Goal: Task Accomplishment & Management: Complete application form

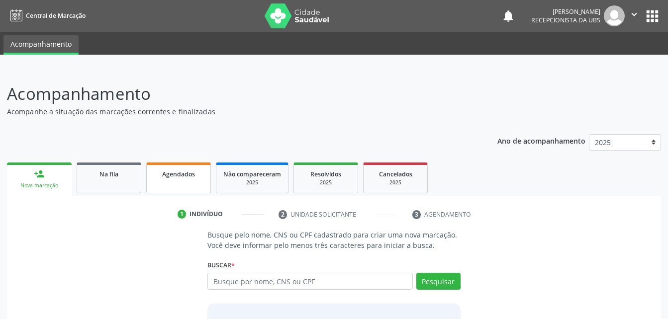
click at [202, 172] on div "Agendados" at bounding box center [179, 174] width 50 height 10
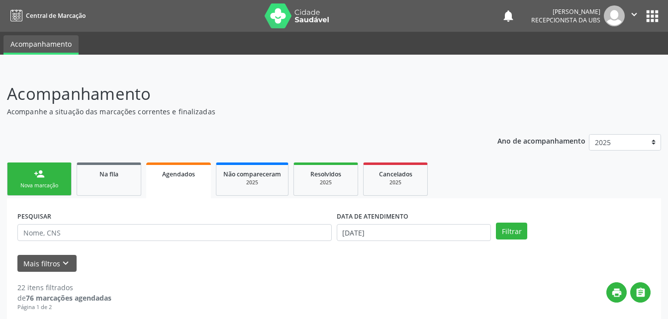
scroll to position [149, 0]
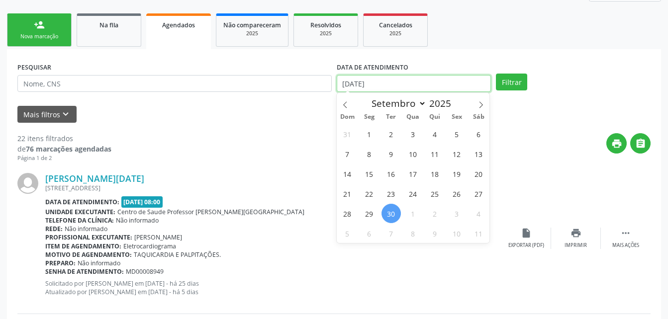
click at [418, 89] on input "[DATE]" at bounding box center [414, 83] width 155 height 17
click at [363, 213] on span "29" at bounding box center [369, 213] width 19 height 19
type input "[DATE]"
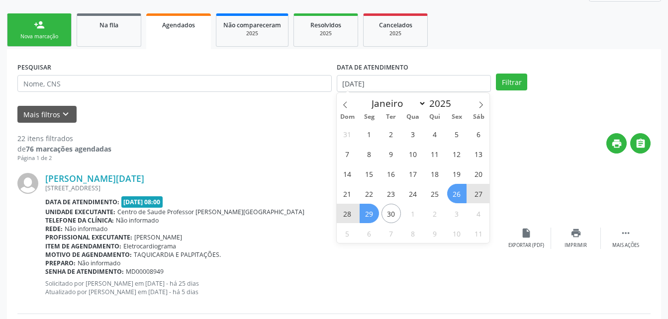
click at [463, 190] on span "26" at bounding box center [456, 193] width 19 height 19
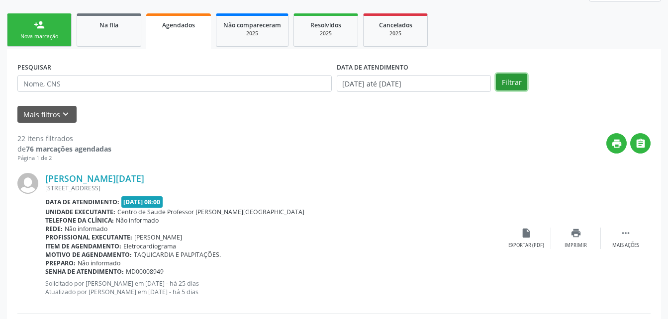
click at [519, 83] on button "Filtrar" at bounding box center [511, 82] width 31 height 17
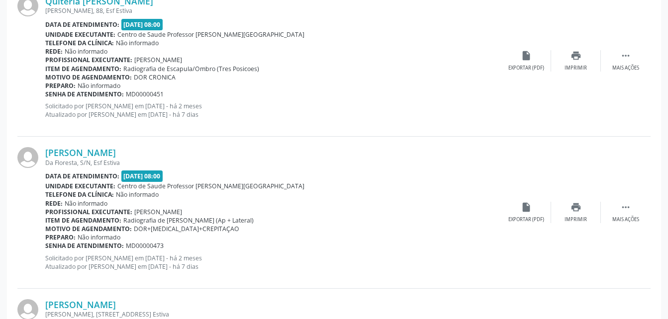
scroll to position [78, 0]
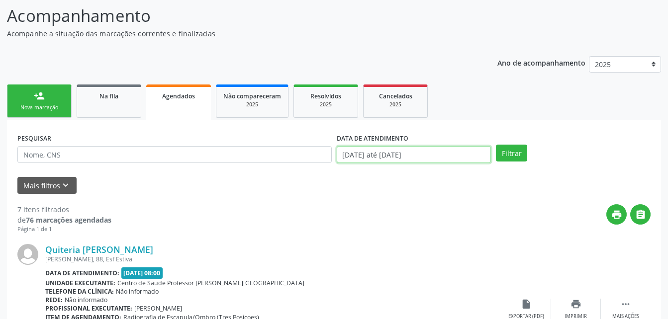
click at [463, 149] on input "[DATE] até [DATE]" at bounding box center [414, 154] width 155 height 17
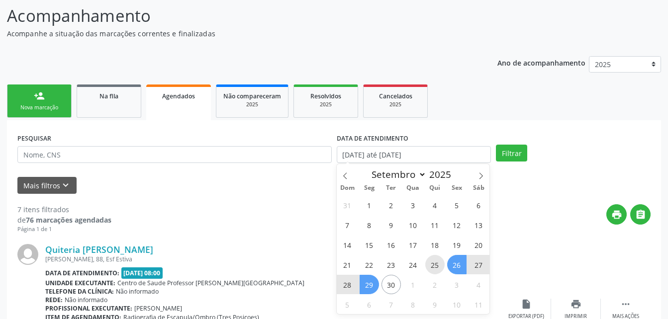
click at [442, 263] on span "25" at bounding box center [434, 264] width 19 height 19
type input "25/09/2025"
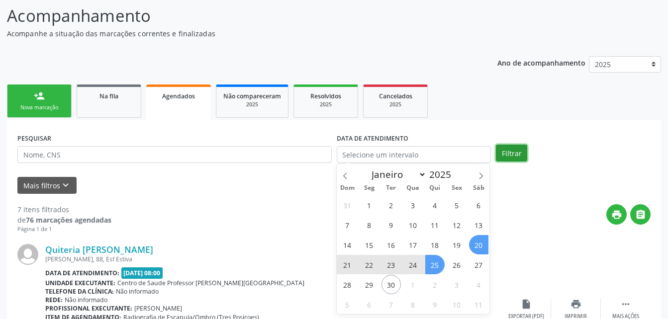
click at [502, 150] on button "Filtrar" at bounding box center [511, 153] width 31 height 17
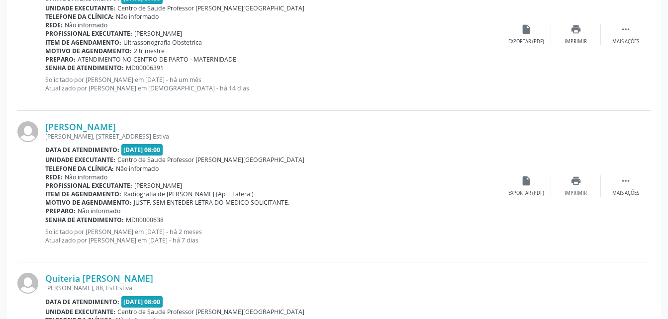
scroll to position [2308, 0]
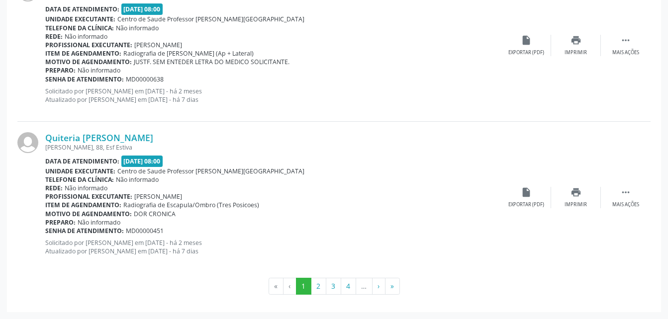
click at [367, 289] on li "…" at bounding box center [364, 286] width 16 height 17
click at [348, 287] on button "4" at bounding box center [348, 286] width 15 height 17
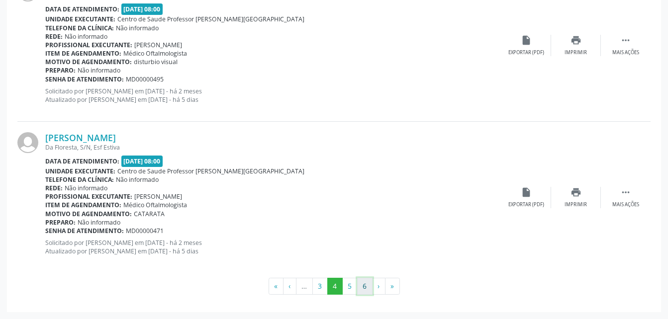
click at [368, 286] on button "6" at bounding box center [364, 286] width 15 height 17
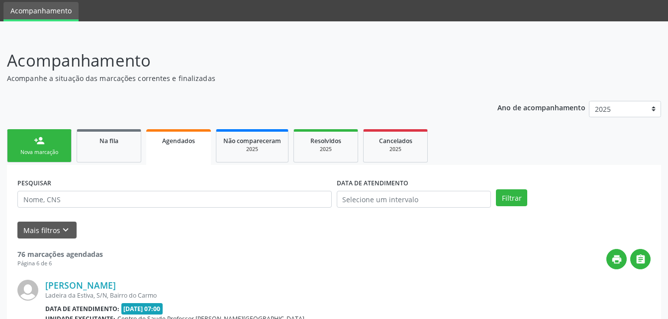
scroll to position [181, 0]
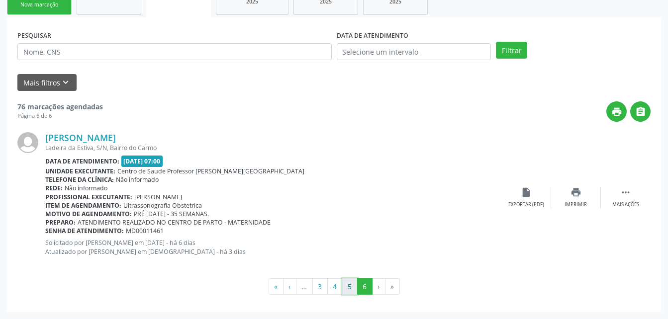
click at [351, 286] on button "5" at bounding box center [349, 287] width 15 height 17
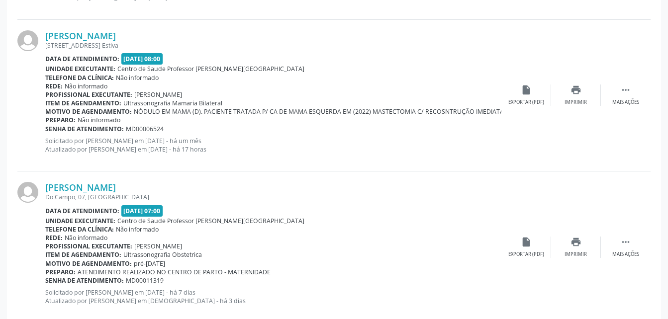
scroll to position [2308, 0]
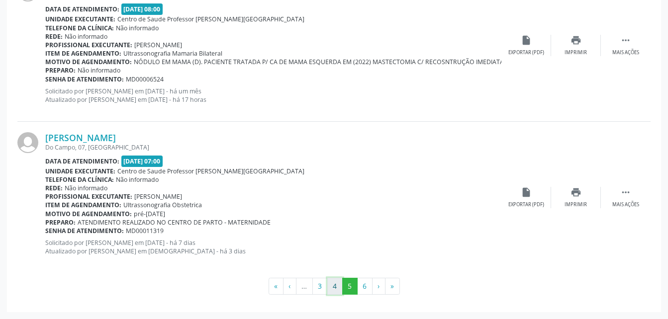
click at [336, 285] on button "4" at bounding box center [334, 286] width 15 height 17
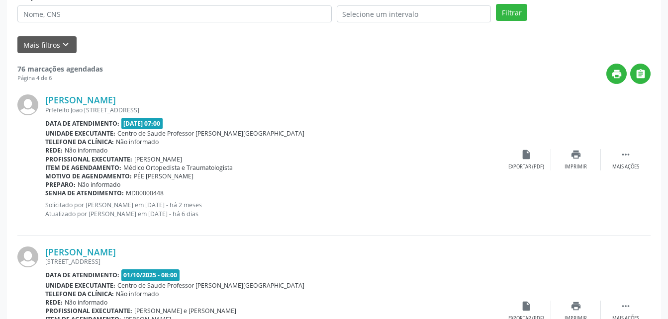
scroll to position [119, 0]
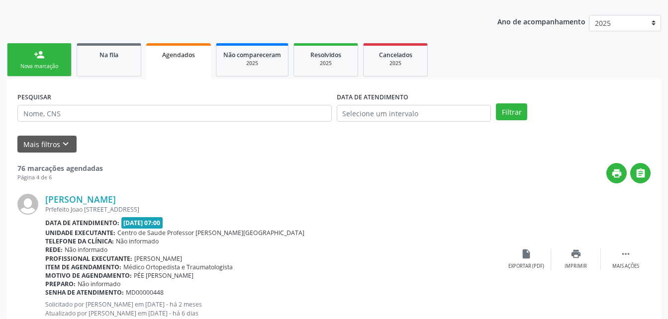
click at [59, 62] on link "person_add Nova marcação" at bounding box center [39, 59] width 65 height 33
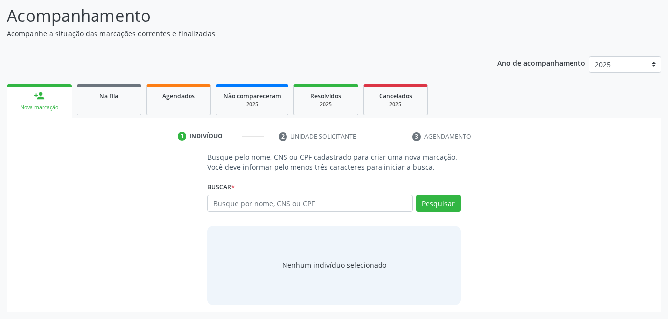
scroll to position [78, 0]
drag, startPoint x: 59, startPoint y: 62, endPoint x: 324, endPoint y: 210, distance: 303.7
click at [324, 210] on input "text" at bounding box center [309, 203] width 205 height 17
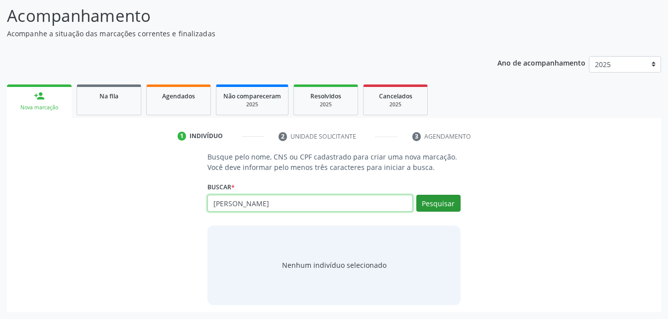
type input "[PERSON_NAME]"
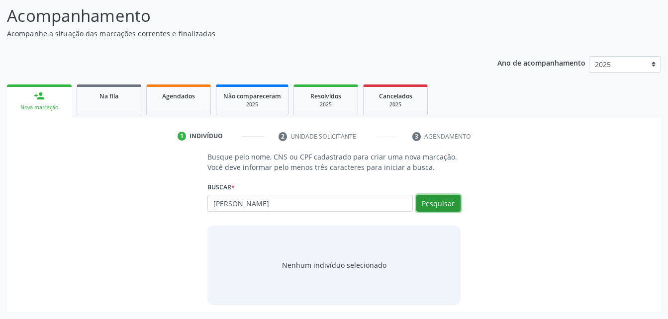
click at [444, 203] on button "Pesquisar" at bounding box center [438, 203] width 44 height 17
type input "[PERSON_NAME]"
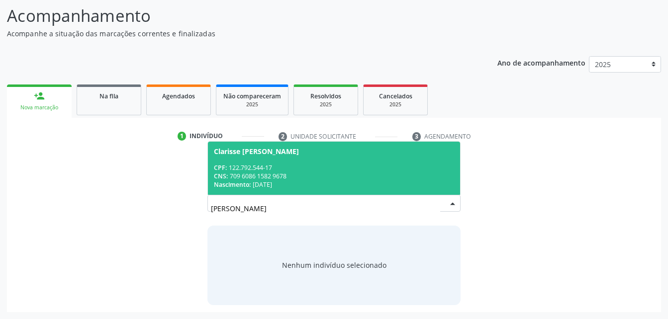
click at [381, 172] on div "CNS: 709 6086 1582 9678" at bounding box center [334, 176] width 240 height 8
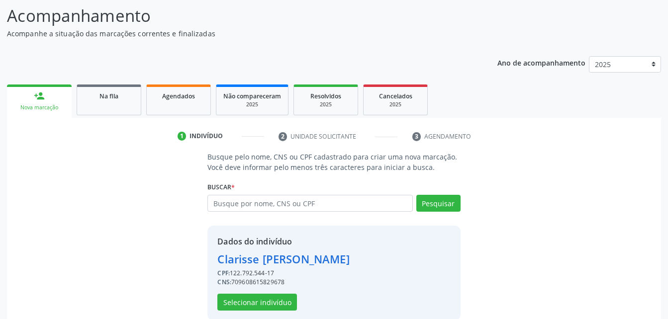
scroll to position [94, 0]
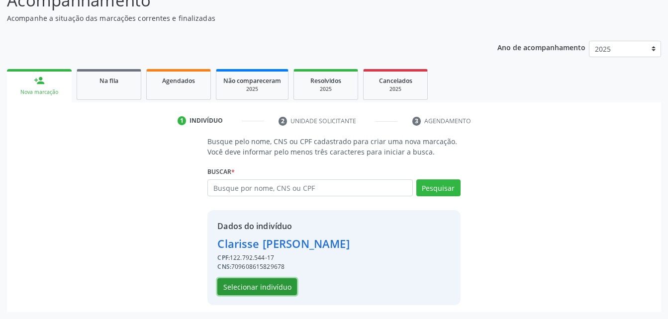
click at [281, 295] on button "Selecionar indivíduo" at bounding box center [257, 287] width 80 height 17
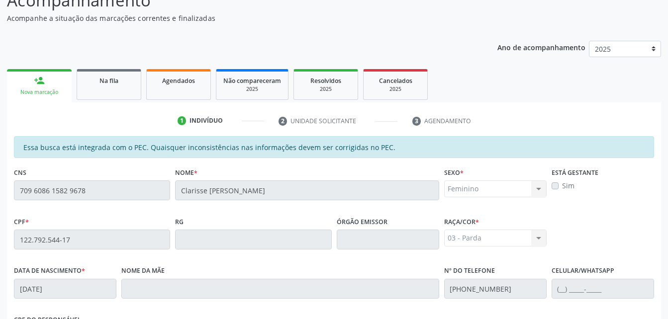
scroll to position [263, 0]
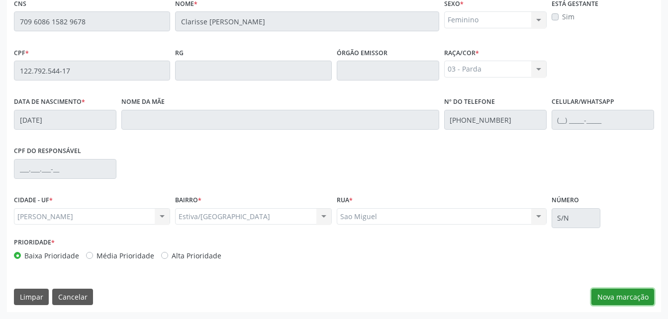
click at [602, 301] on button "Nova marcação" at bounding box center [622, 297] width 63 height 17
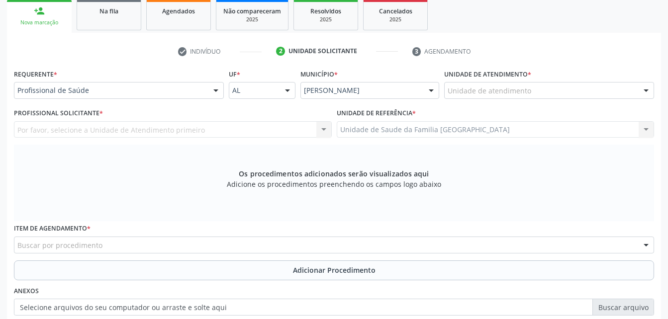
scroll to position [64, 0]
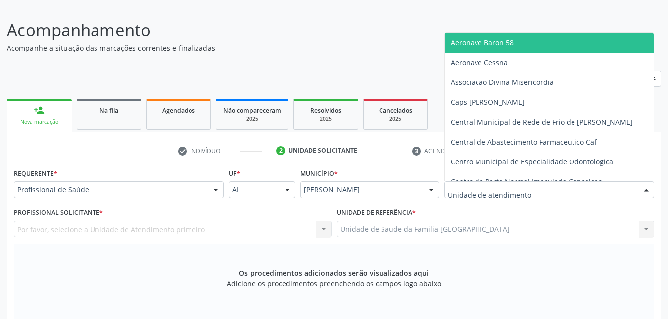
click at [553, 192] on div at bounding box center [549, 190] width 210 height 17
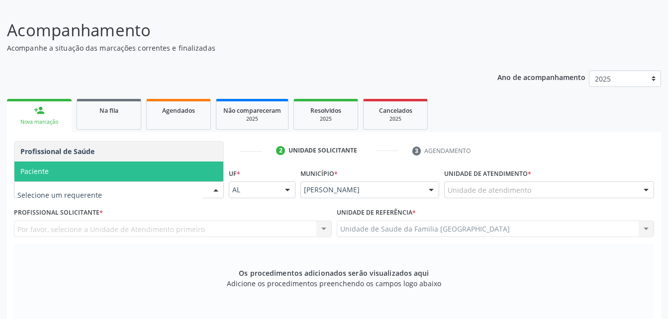
click at [103, 166] on span "Paciente" at bounding box center [118, 172] width 209 height 20
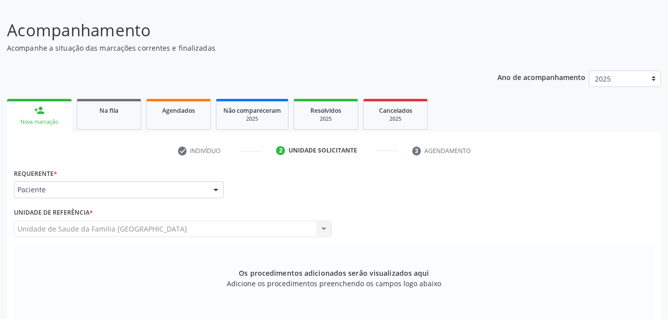
scroll to position [213, 0]
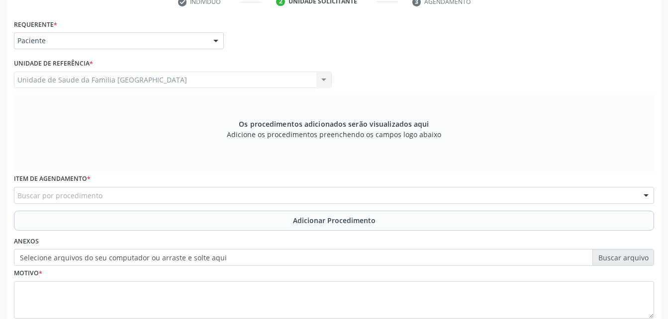
click at [197, 196] on div "Buscar por procedimento" at bounding box center [334, 195] width 640 height 17
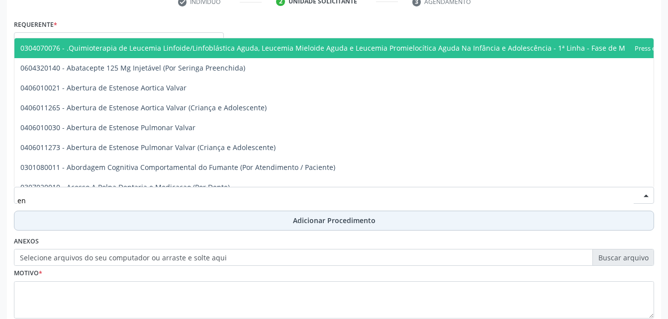
type input "e"
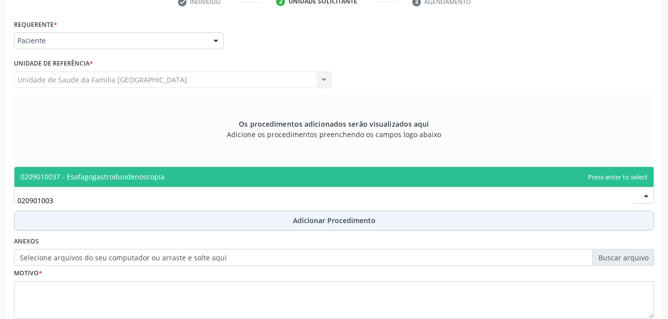
type input "0209010037"
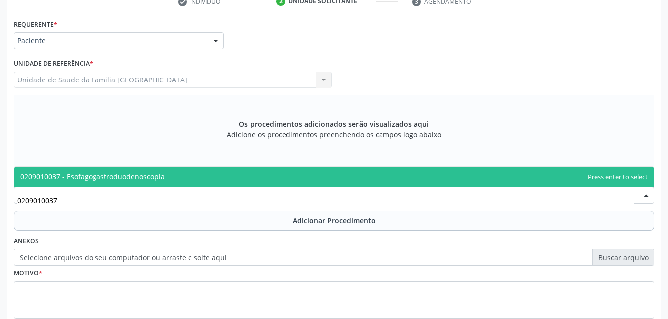
click at [164, 174] on span "0209010037 - Esofagogastroduodenoscopia" at bounding box center [333, 177] width 639 height 20
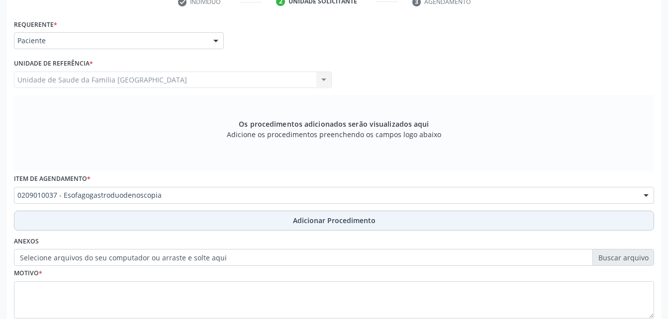
click at [223, 224] on button "Adicionar Procedimento" at bounding box center [334, 221] width 640 height 20
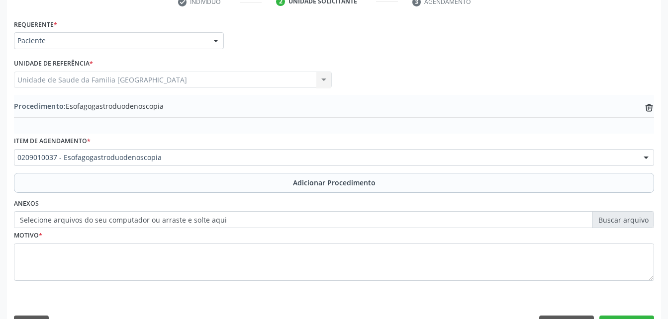
scroll to position [240, 0]
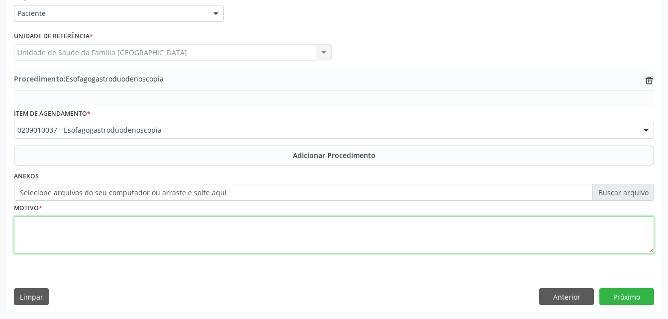
click at [245, 233] on textarea at bounding box center [334, 235] width 640 height 38
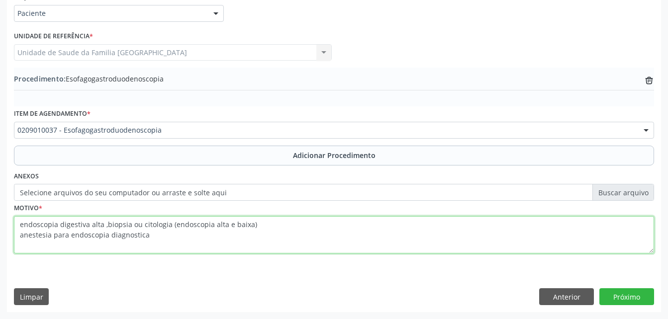
click at [16, 236] on textarea "endoscopia digestiva alta ,biopsia ou citologia (endoscopia alta e baixa) anest…" at bounding box center [334, 235] width 640 height 38
click at [104, 225] on textarea "endoscopia digestiva alta ,biopsia ou citologia (endoscopia alta e baixa) OBS: …" at bounding box center [334, 235] width 640 height 38
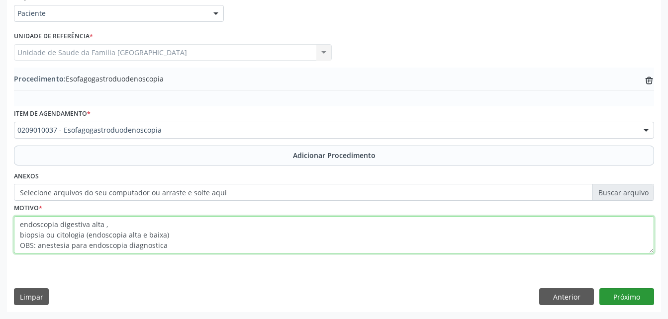
type textarea "endoscopia digestiva alta , biopsia ou citologia (endoscopia alta e baixa) OBS:…"
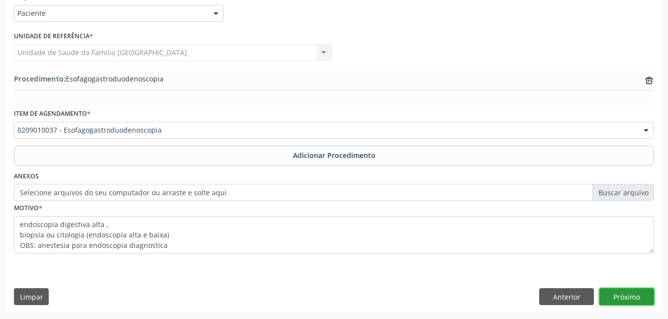
click at [632, 296] on button "Próximo" at bounding box center [626, 296] width 55 height 17
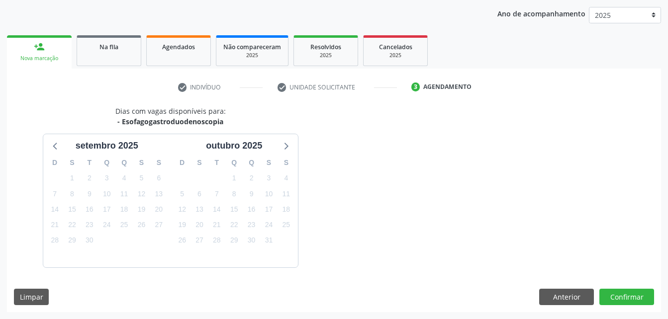
scroll to position [157, 0]
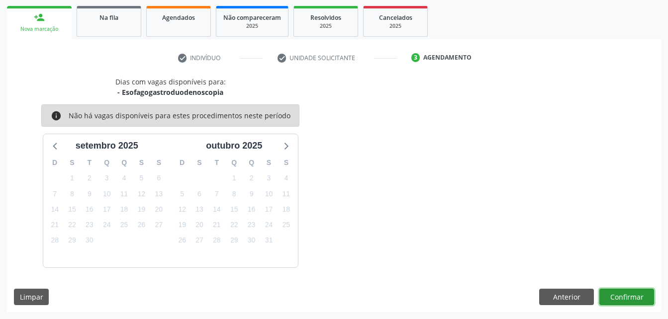
click at [630, 295] on button "Confirmar" at bounding box center [626, 297] width 55 height 17
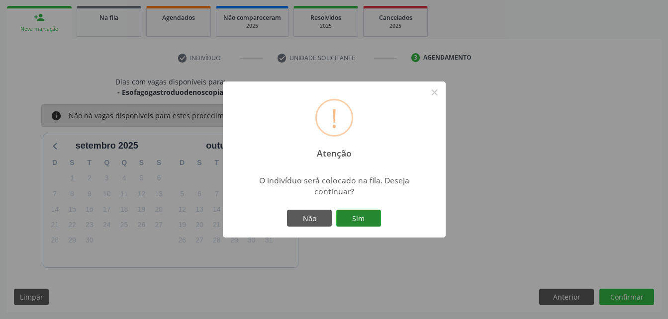
click at [355, 215] on button "Sim" at bounding box center [358, 218] width 45 height 17
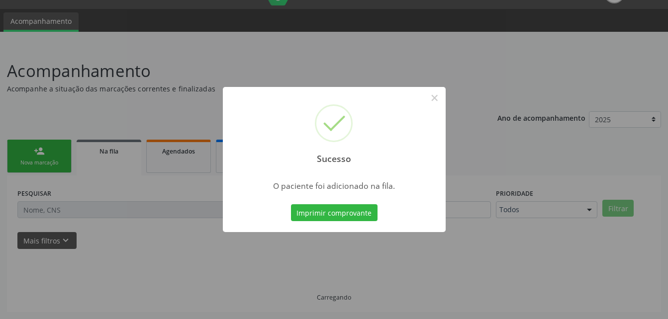
scroll to position [23, 0]
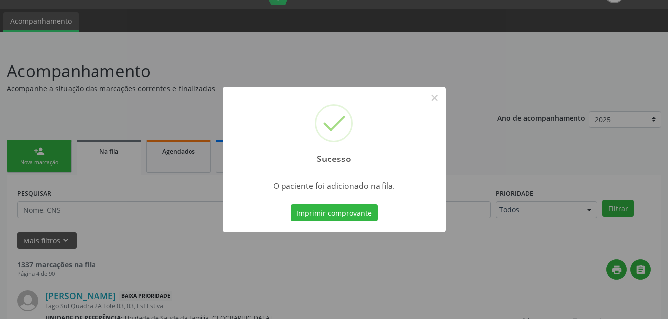
click at [558, 49] on div "Sucesso × O paciente foi adicionado na fila. Imprimir comprovante Cancel" at bounding box center [334, 159] width 668 height 319
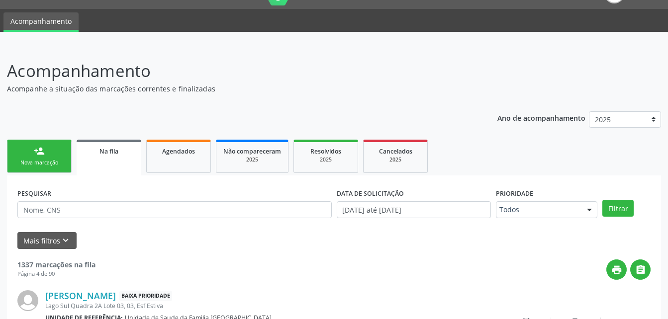
click at [124, 154] on div "Na fila" at bounding box center [109, 151] width 51 height 10
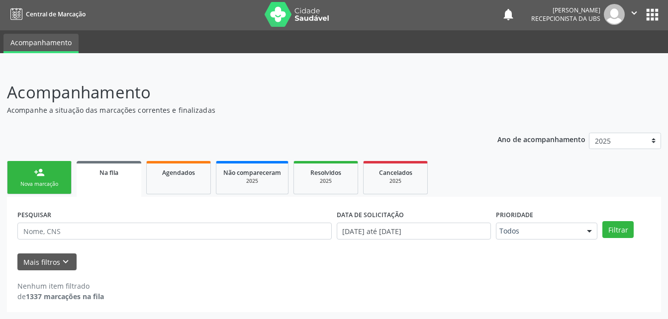
scroll to position [1, 0]
click at [120, 225] on input "text" at bounding box center [174, 231] width 314 height 17
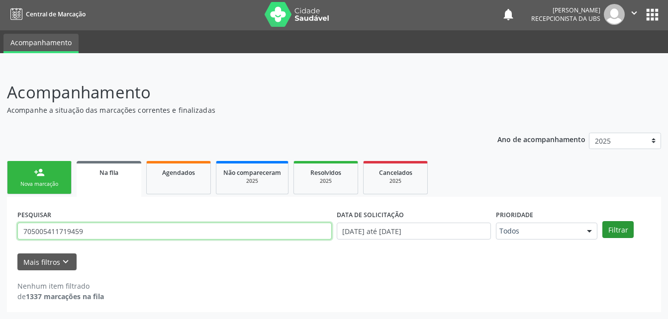
type input "705005411719459"
click at [626, 229] on button "Filtrar" at bounding box center [617, 229] width 31 height 17
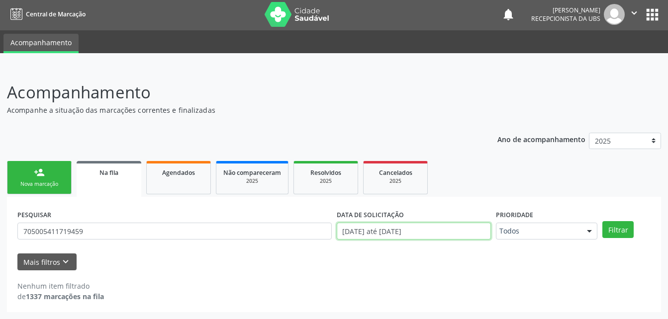
click at [447, 230] on input "[DATE] até [DATE]" at bounding box center [414, 231] width 155 height 17
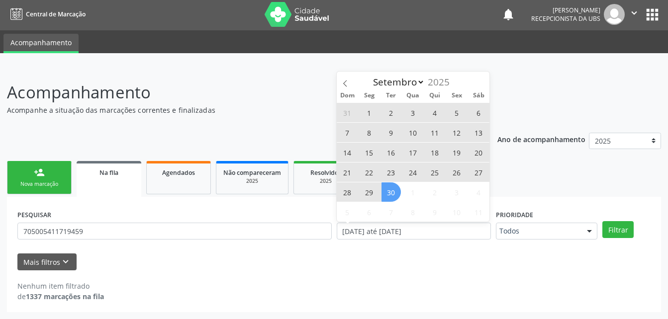
click at [366, 113] on span "1" at bounding box center [369, 112] width 19 height 19
type input "[DATE]"
click at [389, 195] on span "30" at bounding box center [391, 192] width 19 height 19
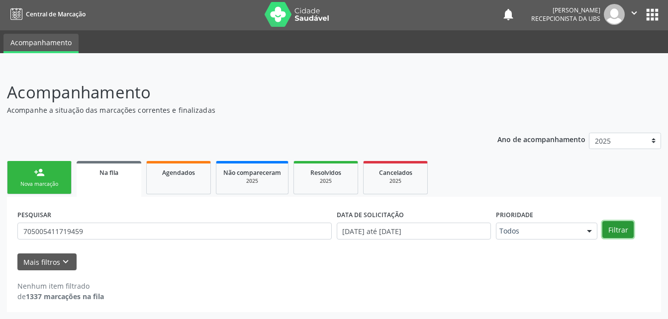
click at [627, 230] on button "Filtrar" at bounding box center [617, 229] width 31 height 17
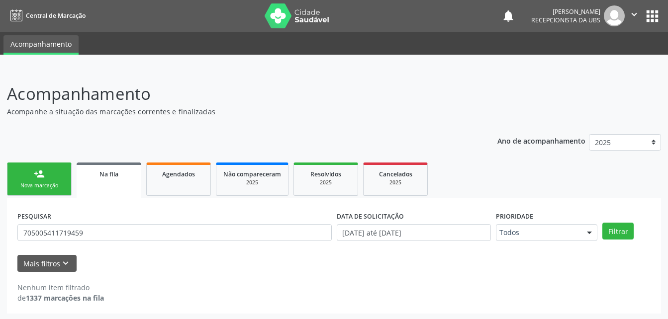
drag, startPoint x: 58, startPoint y: 181, endPoint x: 112, endPoint y: 183, distance: 53.8
click at [58, 181] on link "person_add Nova marcação" at bounding box center [39, 179] width 65 height 33
click at [134, 181] on link "Na fila" at bounding box center [109, 181] width 65 height 36
click at [112, 183] on link "Na fila" at bounding box center [109, 181] width 65 height 36
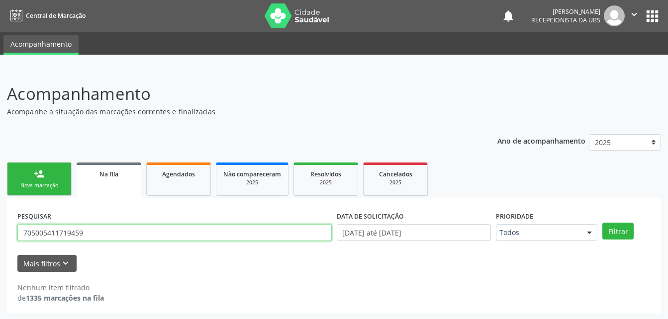
click at [135, 237] on input "705005411719459" at bounding box center [174, 232] width 314 height 17
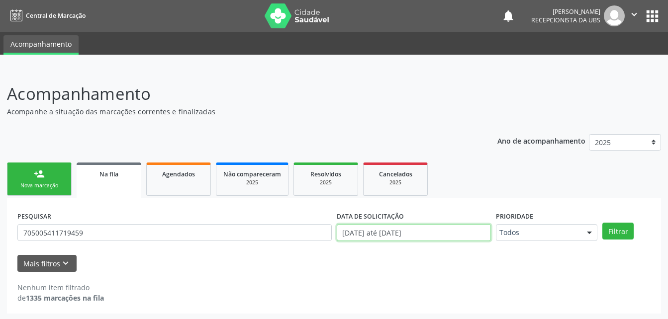
click at [468, 233] on input "[DATE] até [DATE]" at bounding box center [414, 232] width 155 height 17
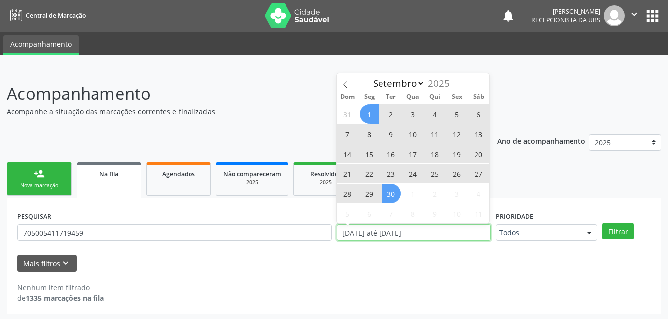
click at [431, 234] on input "[DATE] até [DATE]" at bounding box center [414, 232] width 155 height 17
click at [449, 236] on input "[DATE] até [DATE]" at bounding box center [414, 232] width 155 height 17
click at [371, 112] on span "1" at bounding box center [369, 113] width 19 height 19
type input "[DATE]"
click at [470, 241] on input "[DATE]" at bounding box center [414, 232] width 155 height 17
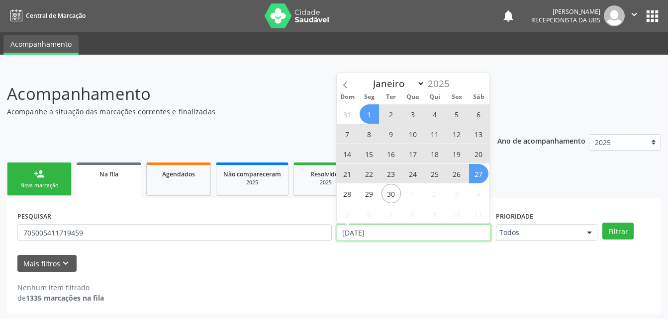
click at [464, 233] on input "[DATE]" at bounding box center [414, 232] width 155 height 17
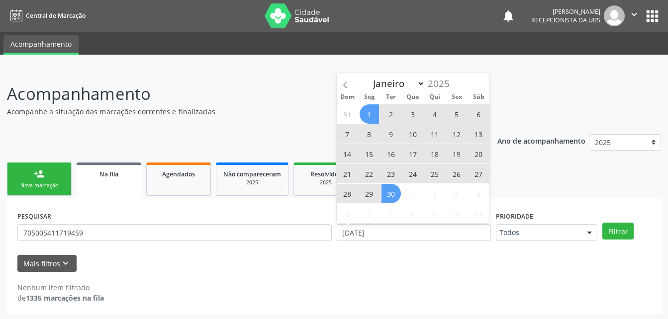
click at [385, 197] on span "30" at bounding box center [391, 193] width 19 height 19
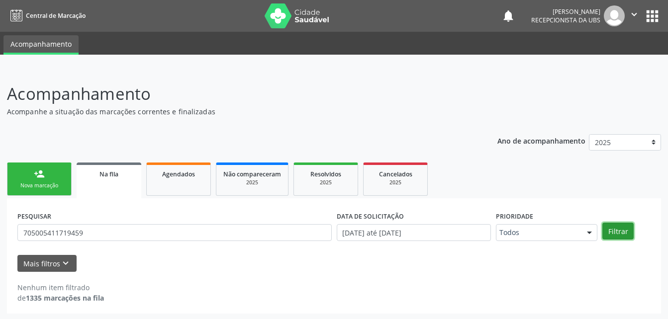
click at [617, 231] on button "Filtrar" at bounding box center [617, 231] width 31 height 17
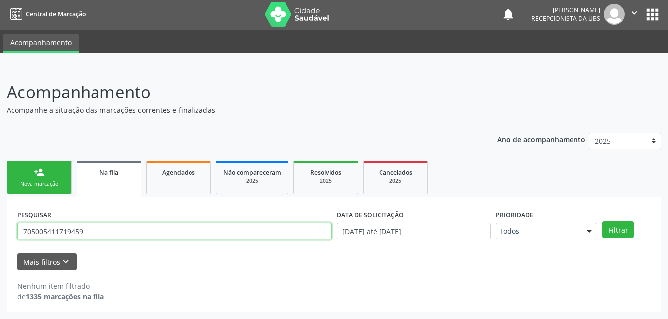
drag, startPoint x: 198, startPoint y: 229, endPoint x: 198, endPoint y: 235, distance: 5.5
click at [198, 234] on input "705005411719459" at bounding box center [174, 231] width 314 height 17
click at [198, 236] on input "705005411719459" at bounding box center [174, 231] width 314 height 17
type input "M"
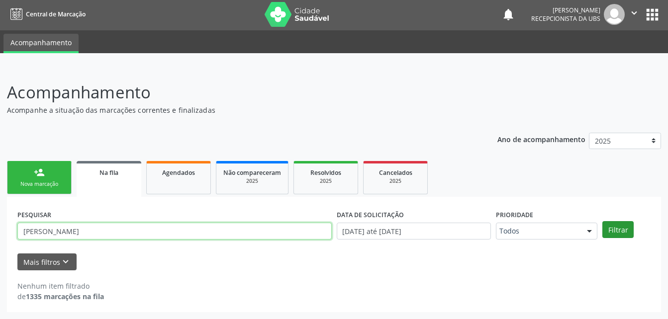
type input "[PERSON_NAME]"
click at [624, 235] on button "Filtrar" at bounding box center [617, 229] width 31 height 17
drag, startPoint x: 60, startPoint y: 179, endPoint x: 177, endPoint y: 171, distance: 117.2
click at [60, 179] on link "person_add Nova marcação" at bounding box center [39, 177] width 65 height 33
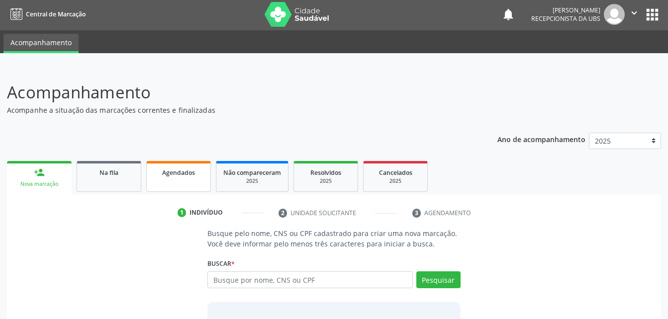
click at [188, 182] on link "Agendados" at bounding box center [178, 176] width 65 height 31
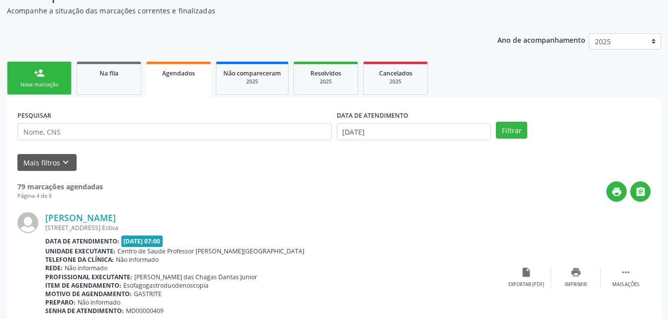
scroll to position [51, 0]
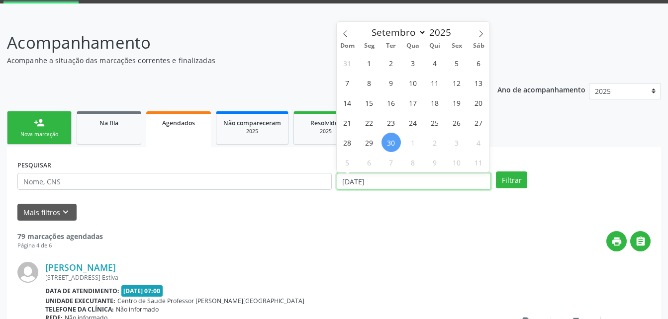
click at [401, 189] on input "[DATE]" at bounding box center [414, 181] width 155 height 17
click at [369, 144] on span "29" at bounding box center [369, 142] width 19 height 19
type input "[DATE]"
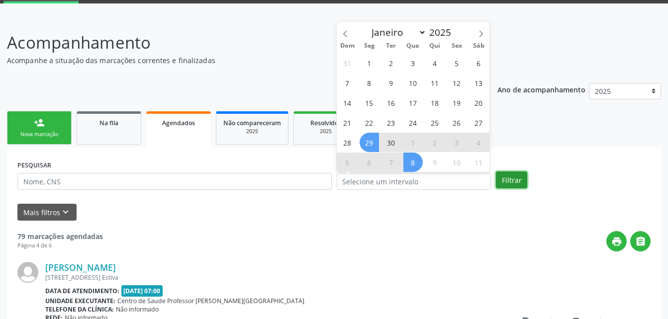
click at [506, 182] on button "Filtrar" at bounding box center [511, 180] width 31 height 17
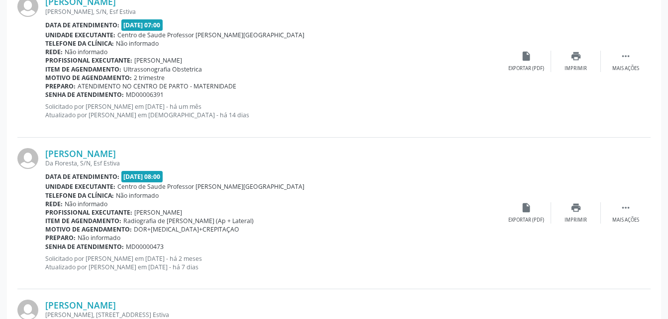
scroll to position [2308, 0]
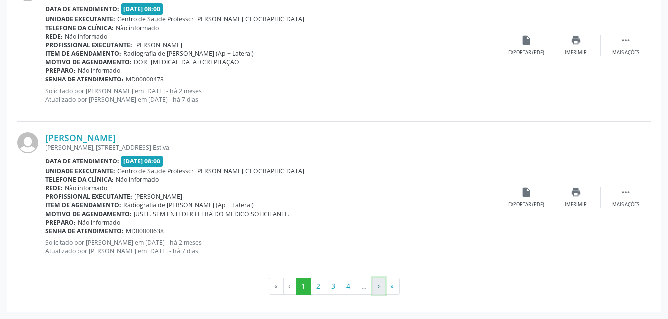
click at [374, 288] on button "›" at bounding box center [378, 286] width 13 height 17
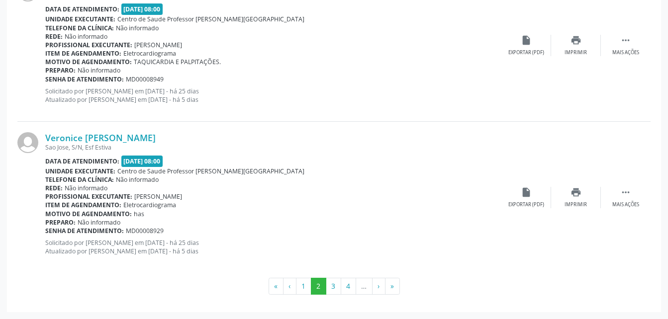
click at [370, 288] on li "…" at bounding box center [364, 286] width 16 height 17
click at [366, 285] on li "…" at bounding box center [364, 286] width 16 height 17
click at [365, 289] on li "…" at bounding box center [364, 286] width 16 height 17
click at [350, 288] on button "4" at bounding box center [348, 286] width 15 height 17
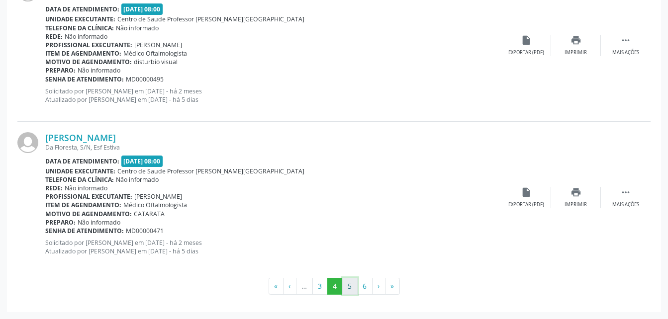
click at [355, 284] on button "5" at bounding box center [349, 286] width 15 height 17
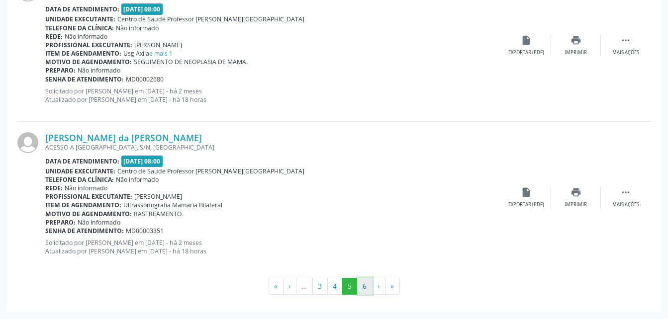
click at [370, 289] on button "6" at bounding box center [364, 286] width 15 height 17
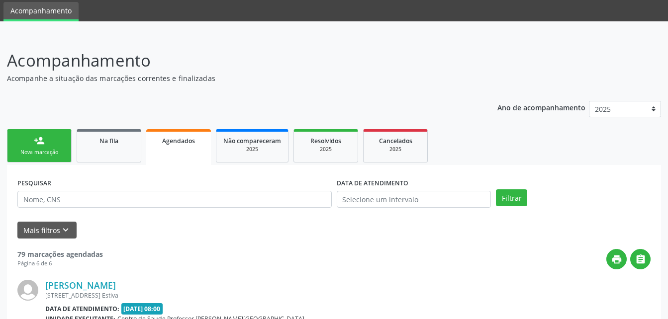
scroll to position [637, 0]
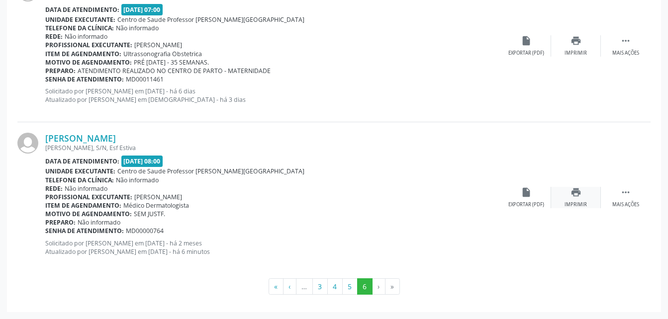
click at [574, 199] on div "print Imprimir" at bounding box center [576, 197] width 50 height 21
click at [347, 288] on button "5" at bounding box center [349, 287] width 15 height 17
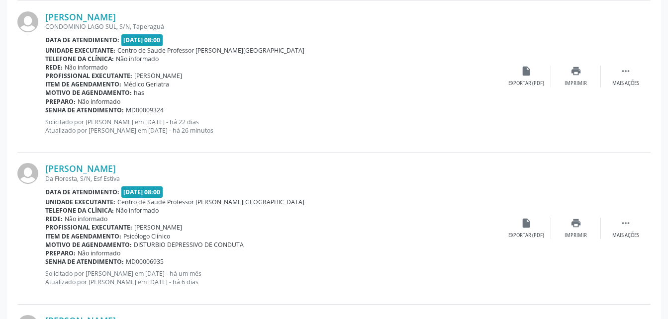
scroll to position [1164, 0]
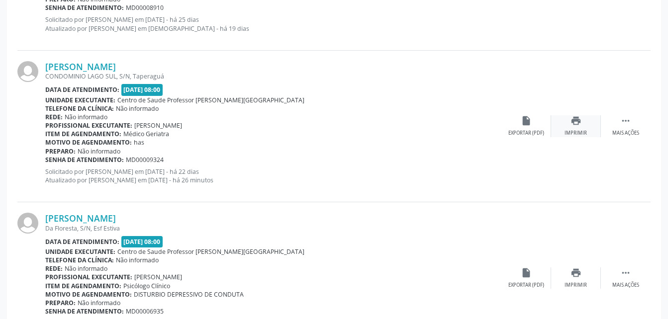
click at [570, 120] on div "print Imprimir" at bounding box center [576, 125] width 50 height 21
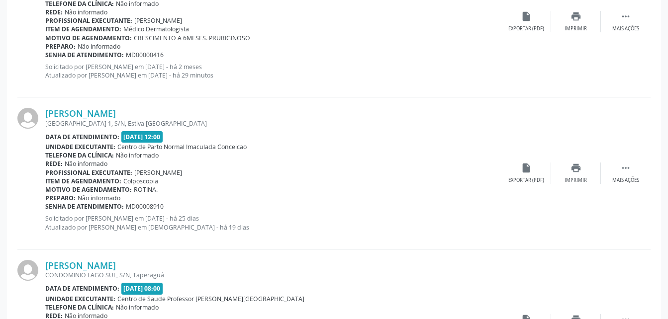
scroll to position [865, 0]
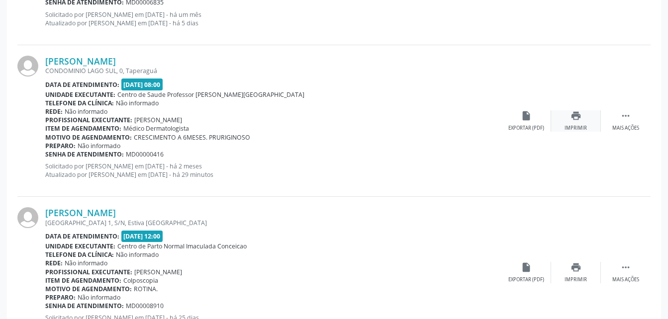
click at [564, 122] on div "print Imprimir" at bounding box center [576, 120] width 50 height 21
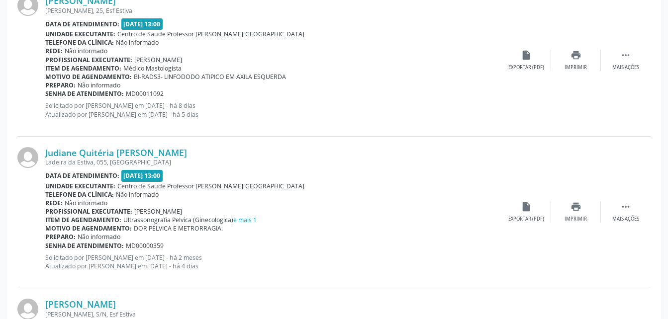
scroll to position [169, 0]
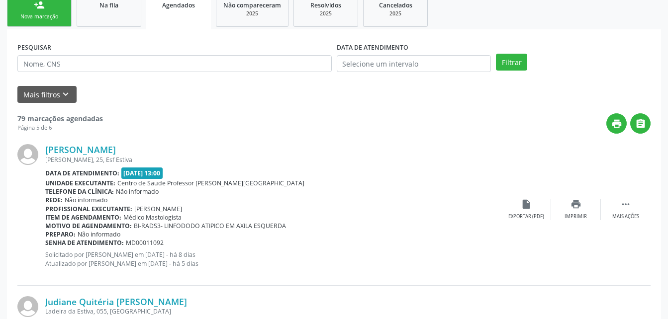
drag, startPoint x: 85, startPoint y: 12, endPoint x: 117, endPoint y: 22, distance: 33.4
click at [85, 12] on link "Na fila" at bounding box center [109, 10] width 65 height 33
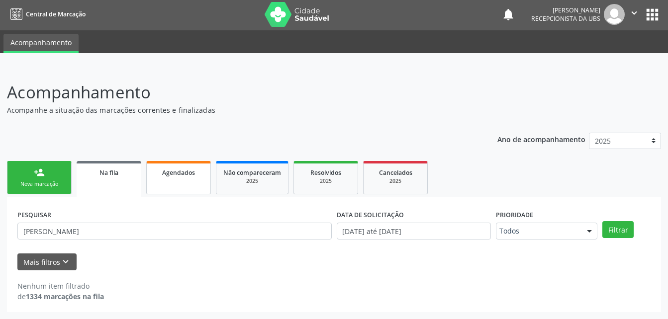
scroll to position [1, 0]
click at [183, 233] on input "[PERSON_NAME]" at bounding box center [174, 231] width 314 height 17
drag, startPoint x: 228, startPoint y: 258, endPoint x: 198, endPoint y: 244, distance: 32.5
click at [220, 262] on div "Mais filtros keyboard_arrow_down" at bounding box center [334, 262] width 638 height 17
click at [195, 239] on input "[PERSON_NAME]" at bounding box center [174, 231] width 314 height 17
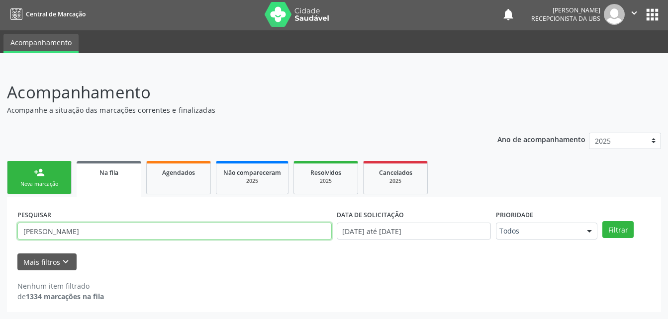
click at [195, 239] on input "[PERSON_NAME]" at bounding box center [174, 231] width 314 height 17
type input "P"
type input "[PERSON_NAME]"
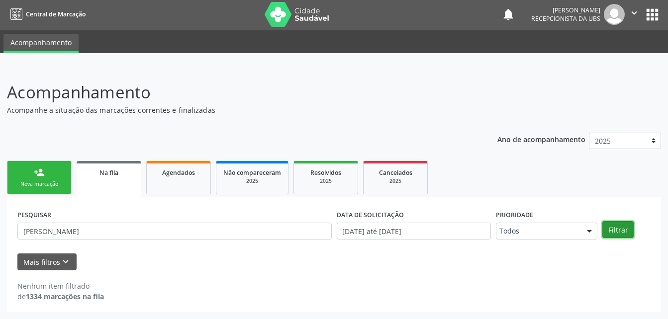
click at [620, 230] on button "Filtrar" at bounding box center [617, 229] width 31 height 17
click at [171, 175] on span "Agendados" at bounding box center [178, 173] width 33 height 8
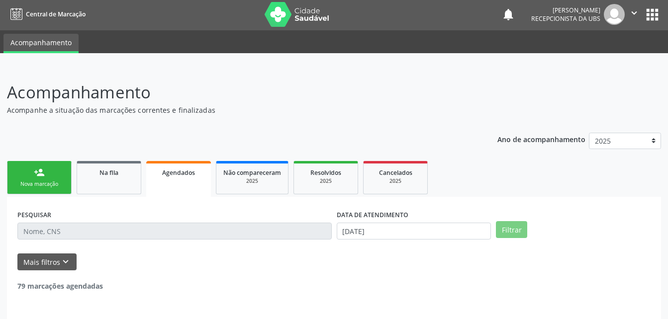
drag, startPoint x: 193, startPoint y: 188, endPoint x: 191, endPoint y: 179, distance: 9.6
click at [193, 187] on link "Agendados" at bounding box center [178, 179] width 65 height 36
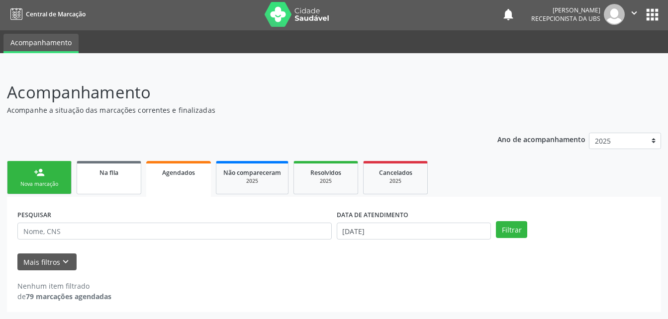
click at [134, 178] on link "Na fila" at bounding box center [109, 177] width 65 height 33
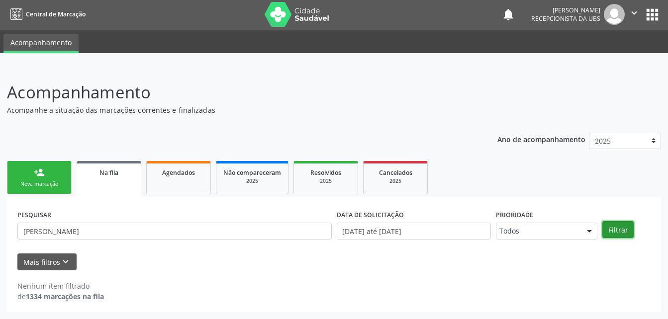
click at [619, 235] on button "Filtrar" at bounding box center [617, 229] width 31 height 17
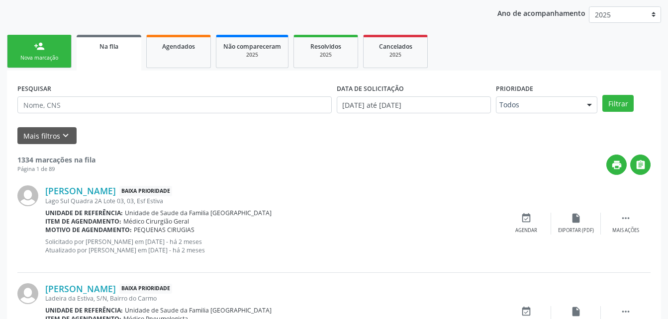
scroll to position [128, 0]
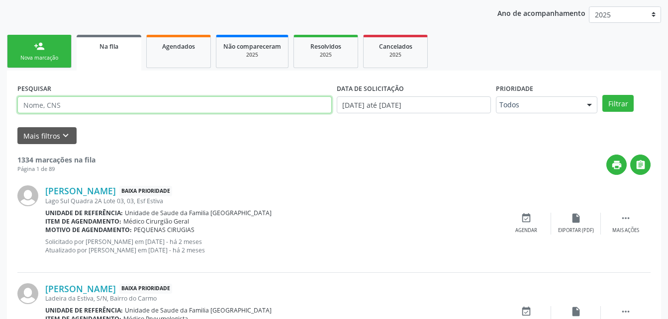
click at [99, 109] on input "text" at bounding box center [174, 104] width 314 height 17
type input "[PERSON_NAME]"
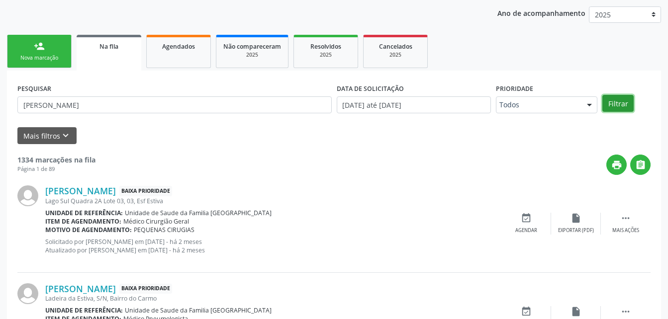
click at [619, 107] on button "Filtrar" at bounding box center [617, 103] width 31 height 17
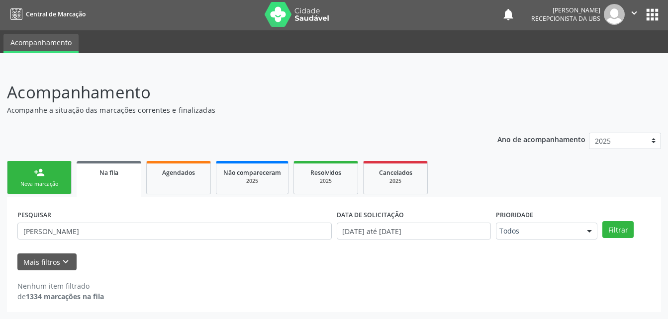
scroll to position [0, 0]
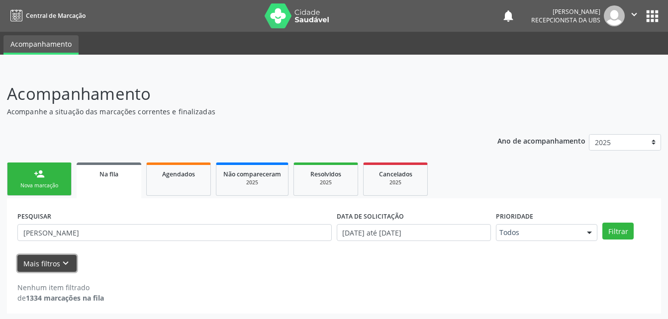
click at [46, 267] on button "Mais filtros keyboard_arrow_down" at bounding box center [46, 263] width 59 height 17
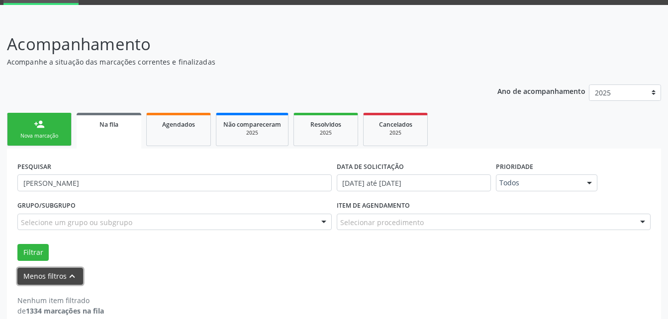
scroll to position [64, 0]
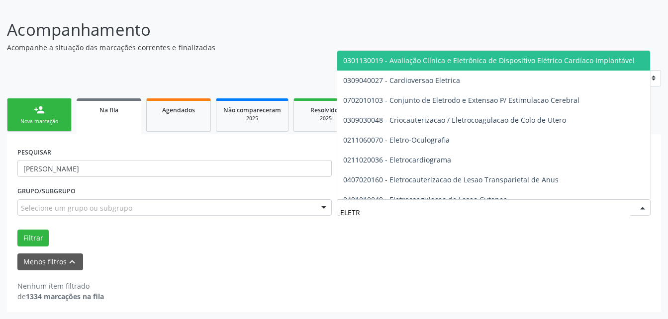
type input "ELETRO"
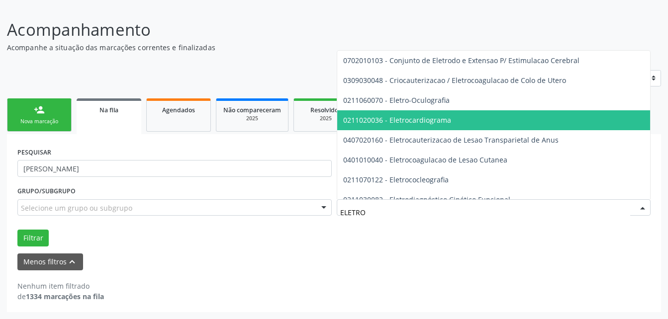
click at [413, 117] on span "0211020036 - Eletrocardiograma" at bounding box center [397, 119] width 108 height 9
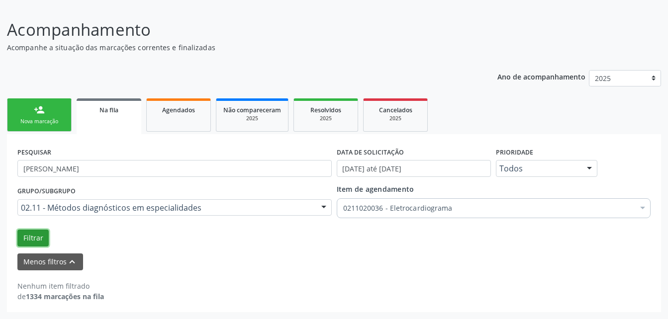
click at [34, 241] on button "Filtrar" at bounding box center [32, 238] width 31 height 17
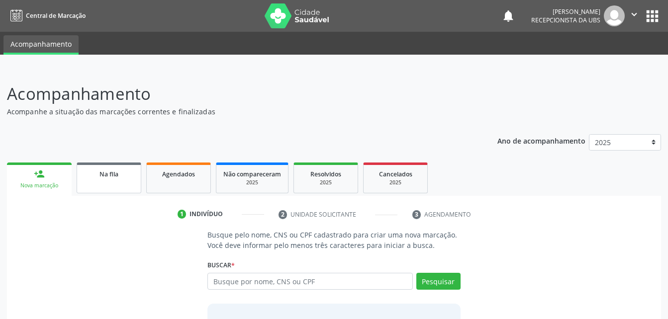
click at [133, 179] on div "Na fila" at bounding box center [109, 174] width 50 height 10
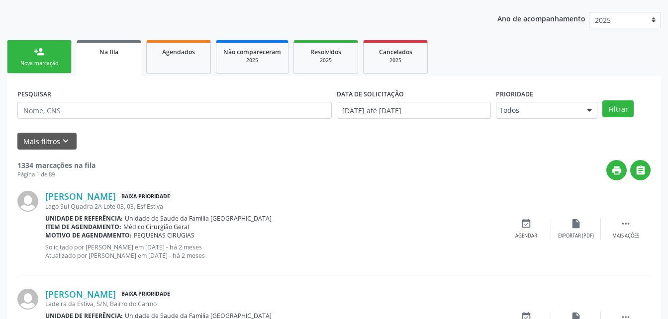
scroll to position [172, 0]
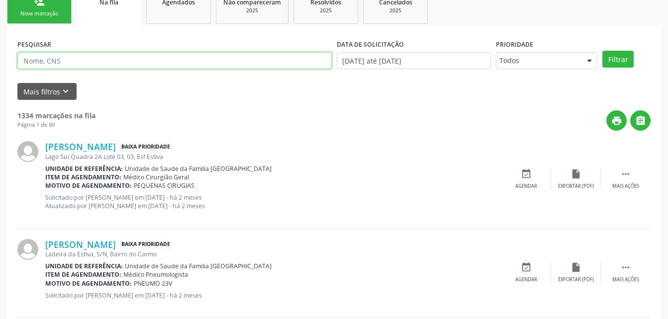
click at [81, 61] on input "text" at bounding box center [174, 60] width 314 height 17
type input "JANADIR"
click at [602, 51] on button "Filtrar" at bounding box center [617, 59] width 31 height 17
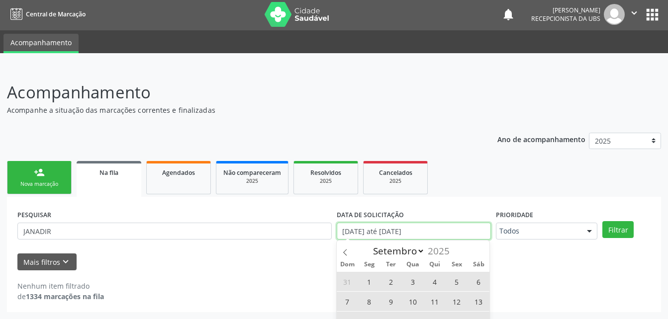
scroll to position [63, 0]
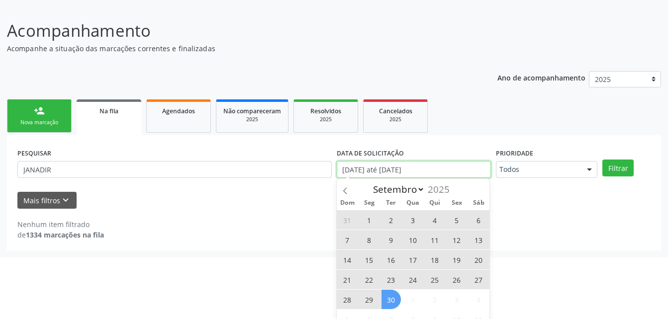
click at [446, 233] on body "Central de Marcação notifications Evelin Maria Santos Silva Recepcionista da UB…" at bounding box center [334, 96] width 668 height 319
click at [350, 191] on span at bounding box center [345, 187] width 17 height 17
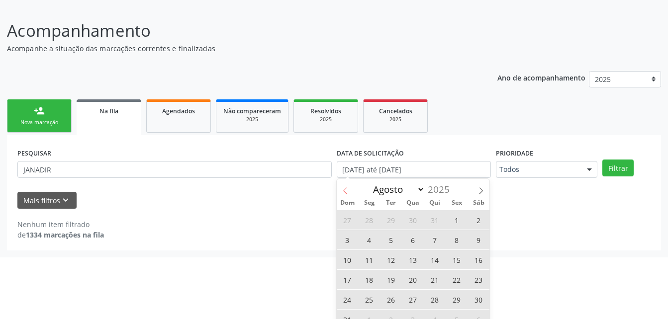
click at [350, 191] on span at bounding box center [345, 187] width 17 height 17
click at [346, 189] on icon at bounding box center [345, 191] width 7 height 7
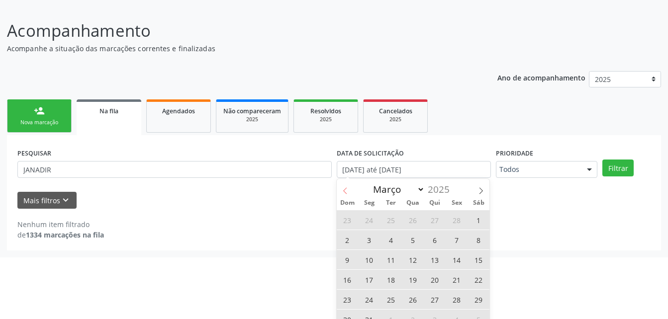
click at [346, 189] on icon at bounding box center [345, 191] width 7 height 7
click at [478, 194] on span at bounding box center [481, 187] width 17 height 17
select select "3"
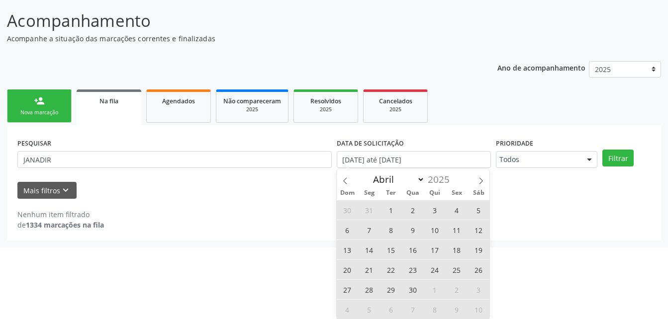
click at [415, 293] on span "30" at bounding box center [412, 289] width 19 height 19
type input "30/04/2025"
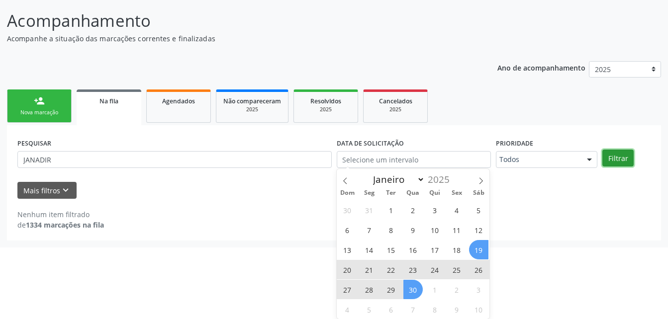
scroll to position [1, 0]
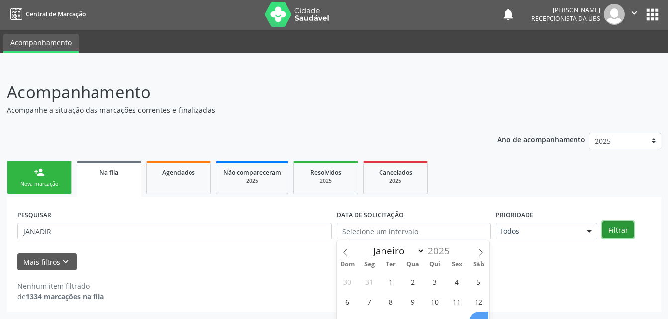
click at [620, 157] on div "Ano de acompanhamento 2025 person_add Nova marcação Na fila Agendados Não compa…" at bounding box center [334, 219] width 654 height 187
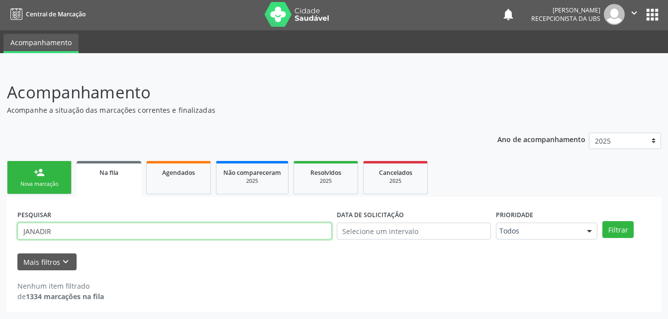
click at [163, 235] on input "JANADIR" at bounding box center [174, 231] width 314 height 17
type input "[PERSON_NAME]"
click at [619, 221] on div "PESQUISAR JANADIR DE SOUZA SANTOS DATA DE SOLICITAÇÃO Prioridade Todos Todos Ba…" at bounding box center [334, 226] width 638 height 39
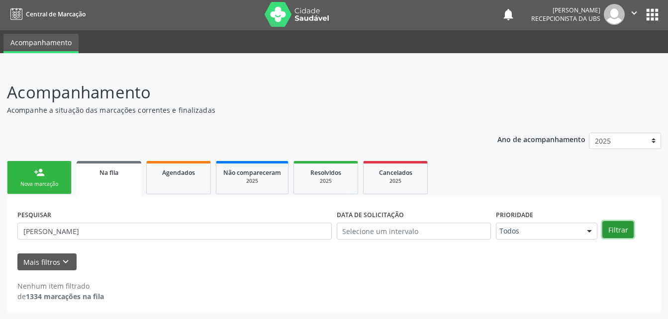
click at [625, 229] on button "Filtrar" at bounding box center [617, 229] width 31 height 17
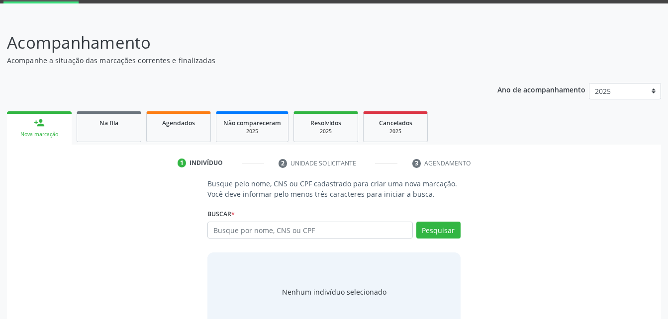
scroll to position [78, 0]
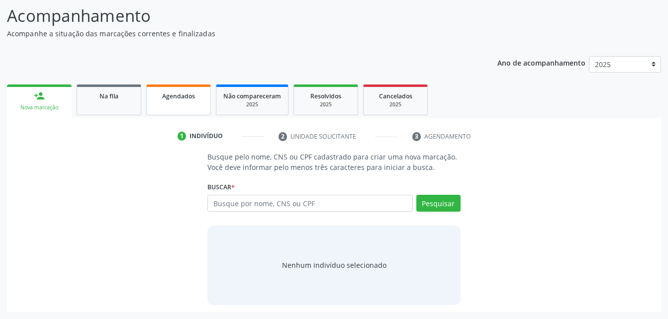
click at [195, 106] on link "Agendados" at bounding box center [178, 100] width 65 height 31
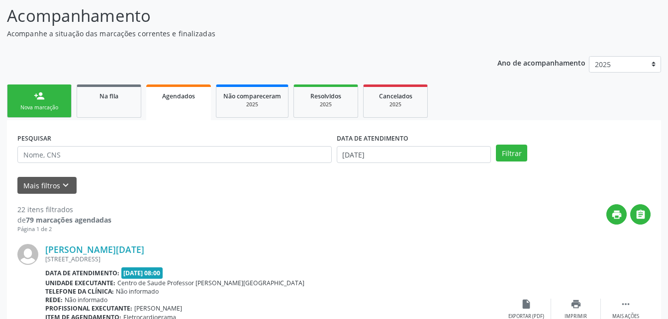
click at [173, 190] on div "Mais filtros keyboard_arrow_down" at bounding box center [334, 185] width 638 height 17
click at [144, 159] on input "text" at bounding box center [174, 154] width 314 height 17
type input "[PERSON_NAME]"
click at [503, 151] on button "Filtrar" at bounding box center [511, 153] width 31 height 17
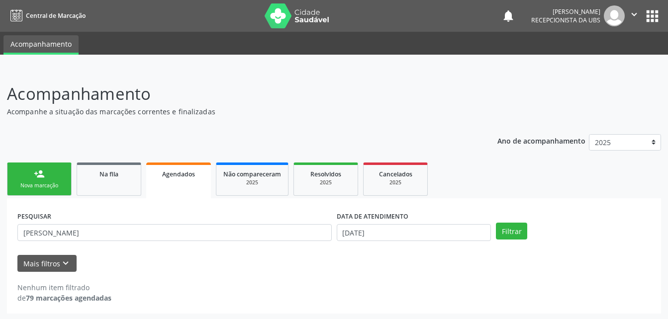
scroll to position [1, 0]
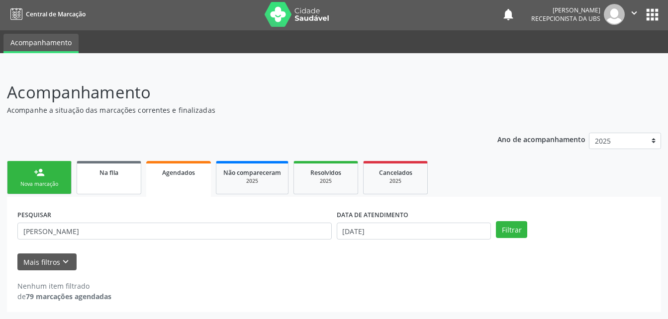
click at [97, 177] on div "Na fila" at bounding box center [109, 172] width 50 height 10
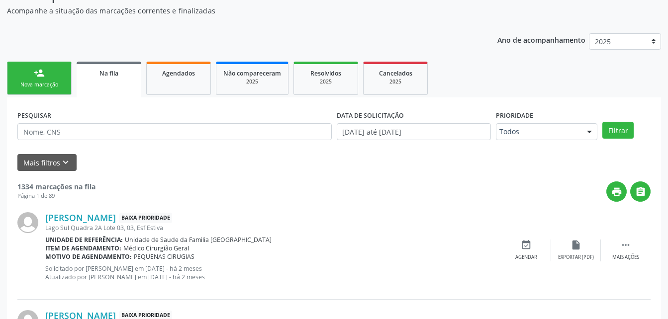
scroll to position [151, 0]
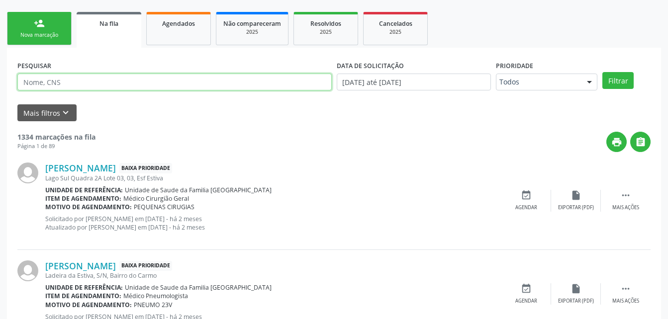
click at [108, 81] on input "text" at bounding box center [174, 82] width 314 height 17
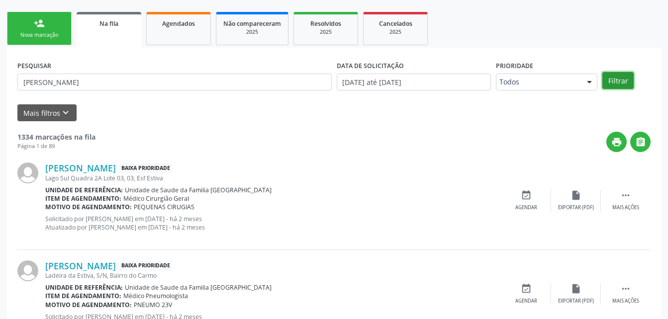
click at [609, 77] on button "Filtrar" at bounding box center [617, 80] width 31 height 17
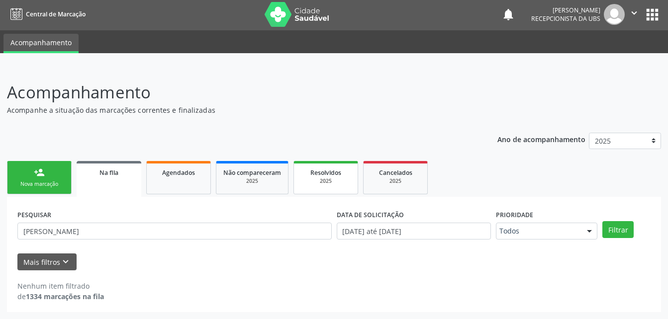
scroll to position [1, 0]
click at [629, 224] on button "Filtrar" at bounding box center [617, 229] width 31 height 17
click at [119, 181] on link "Na fila" at bounding box center [109, 179] width 65 height 36
click at [173, 234] on input "[PERSON_NAME]" at bounding box center [174, 231] width 314 height 17
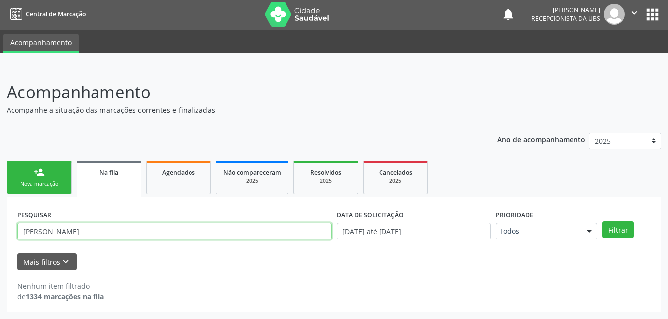
click at [173, 234] on input "[PERSON_NAME]" at bounding box center [174, 231] width 314 height 17
type input "J"
paste input "708000839931921"
type input "708000839931921"
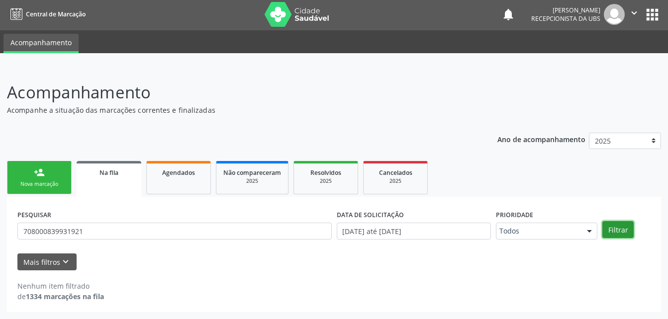
click at [622, 232] on button "Filtrar" at bounding box center [617, 229] width 31 height 17
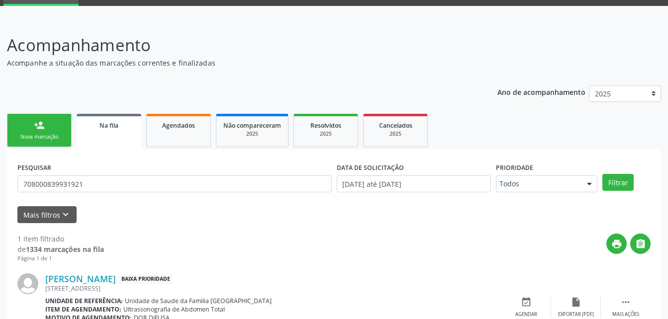
scroll to position [98, 0]
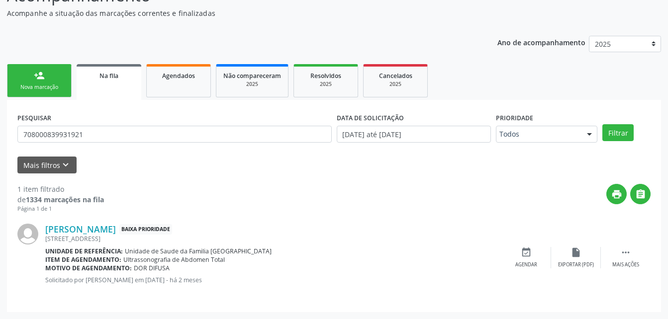
click at [59, 81] on link "person_add Nova marcação" at bounding box center [39, 80] width 65 height 33
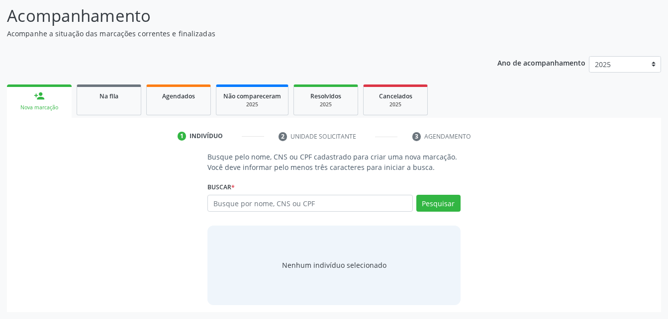
scroll to position [78, 0]
click at [111, 104] on link "Na fila" at bounding box center [109, 100] width 65 height 31
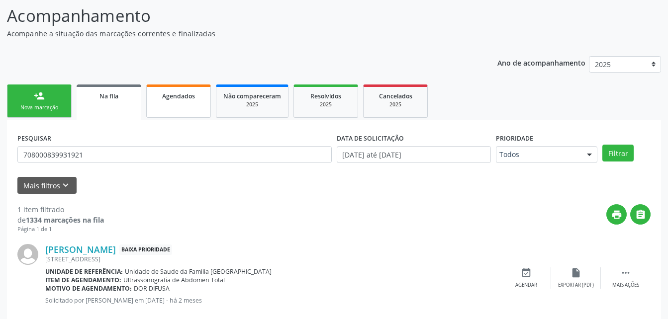
click at [181, 96] on span "Agendados" at bounding box center [178, 96] width 33 height 8
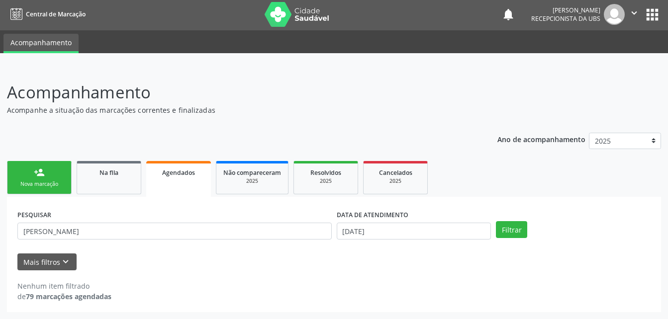
scroll to position [1, 0]
click at [88, 188] on link "Na fila" at bounding box center [109, 177] width 65 height 33
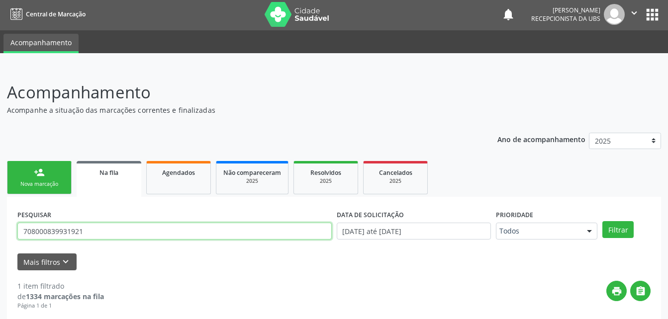
click at [194, 234] on input "708000839931921" at bounding box center [174, 231] width 314 height 17
type input "CLARISSE MARIA SANTOS DA SILVA"
click at [602, 221] on button "Filtrar" at bounding box center [617, 229] width 31 height 17
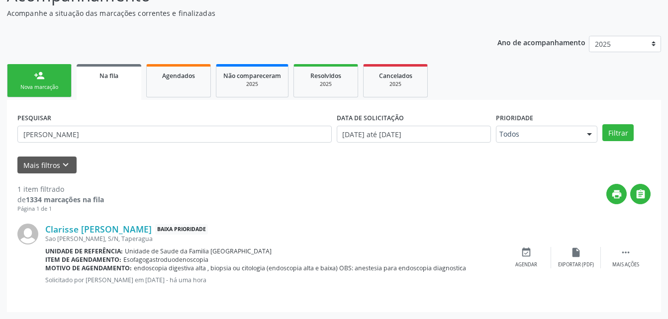
click at [319, 218] on div "Clarisse Maria Santos da Silva Baixa Prioridade Sao Miguel Sn, S/N, Taperagua U…" at bounding box center [333, 257] width 633 height 89
drag, startPoint x: 157, startPoint y: 82, endPoint x: 279, endPoint y: 318, distance: 266.5
click at [157, 82] on link "Agendados" at bounding box center [178, 80] width 65 height 33
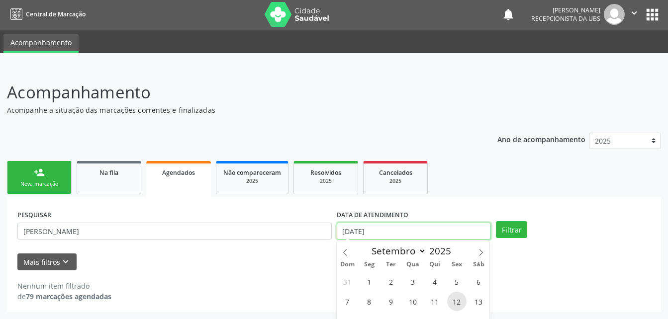
scroll to position [63, 0]
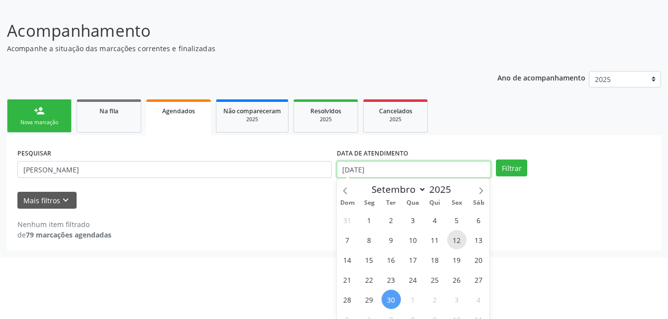
click at [447, 233] on body "Central de Marcação notifications Evelin Maria Santos Silva Recepcionista da UB…" at bounding box center [334, 96] width 668 height 319
click at [387, 281] on span "23" at bounding box center [391, 279] width 19 height 19
type input "23/09/2025"
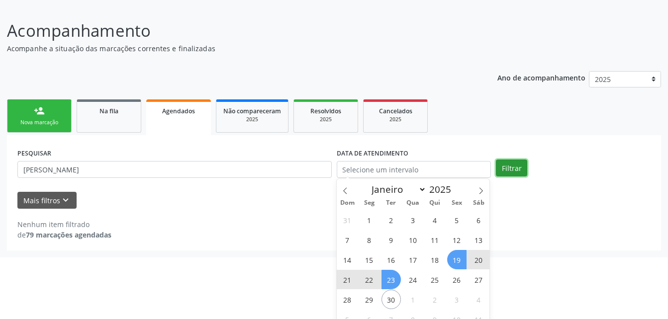
click at [518, 169] on div "person_add Nova marcação Na fila Agendados Não compareceram 2025 Resolvidos 202…" at bounding box center [334, 174] width 654 height 154
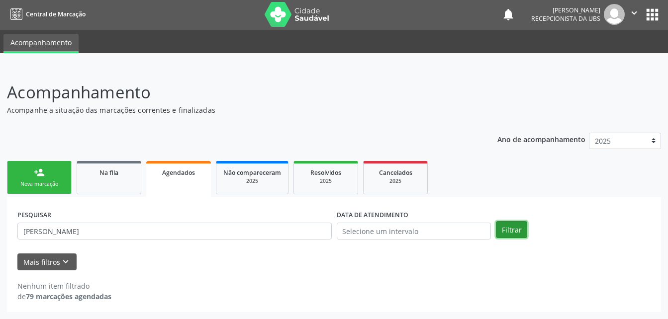
scroll to position [1, 0]
click at [86, 180] on link "Na fila" at bounding box center [109, 177] width 65 height 33
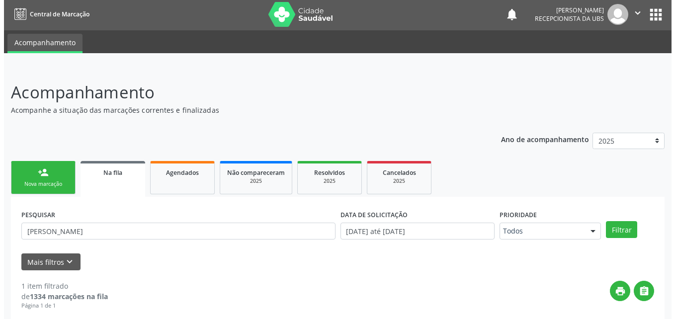
scroll to position [98, 0]
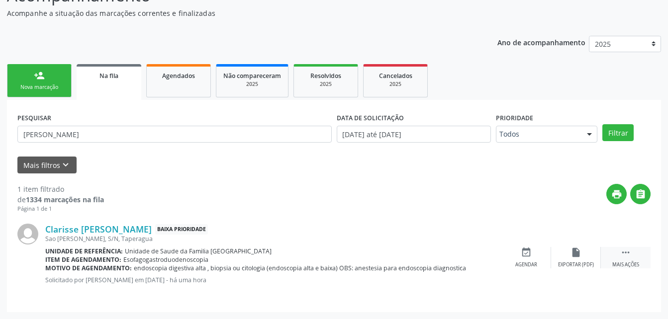
click at [633, 249] on div " Mais ações" at bounding box center [626, 257] width 50 height 21
click at [527, 256] on icon "cancel" at bounding box center [526, 252] width 11 height 11
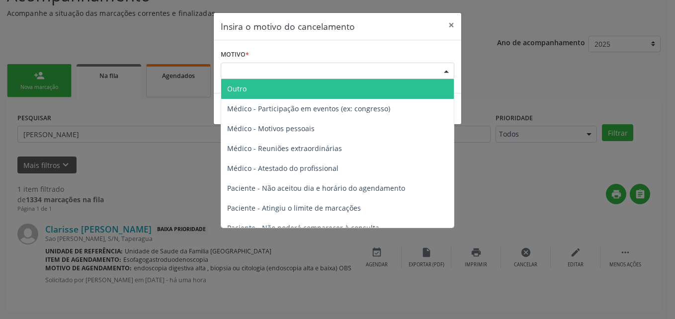
click at [385, 70] on div "Escolha o motivo" at bounding box center [338, 71] width 234 height 17
click at [350, 89] on span "Outro" at bounding box center [337, 89] width 233 height 20
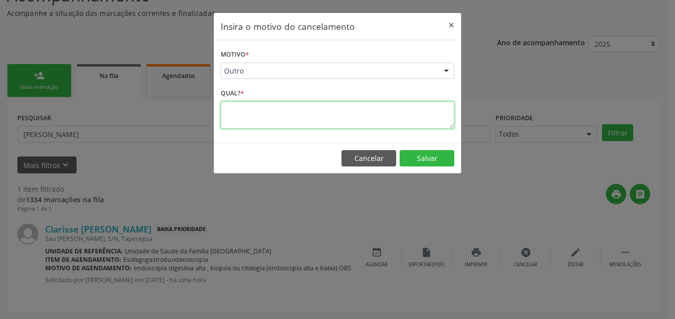
click at [327, 123] on textarea at bounding box center [338, 114] width 234 height 27
type textarea "JA MARCOU"
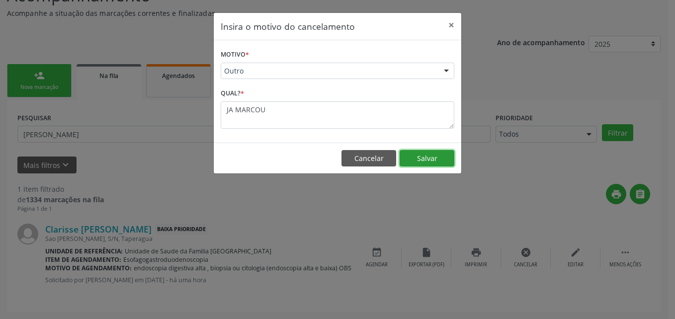
click at [414, 159] on button "Salvar" at bounding box center [427, 158] width 55 height 17
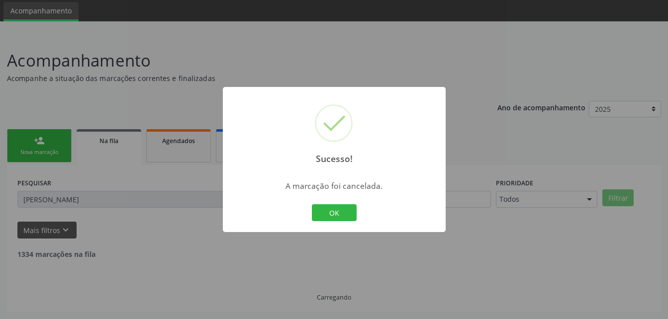
scroll to position [1, 0]
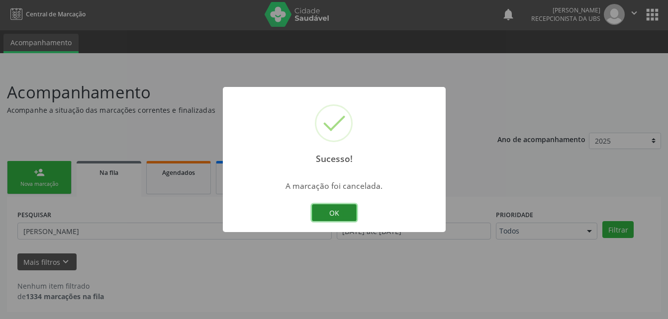
click at [347, 214] on button "OK" at bounding box center [334, 212] width 45 height 17
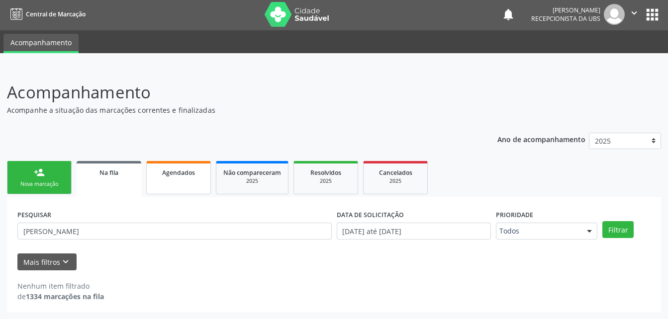
click at [159, 185] on link "Agendados" at bounding box center [178, 177] width 65 height 33
click at [637, 17] on icon "" at bounding box center [634, 12] width 11 height 11
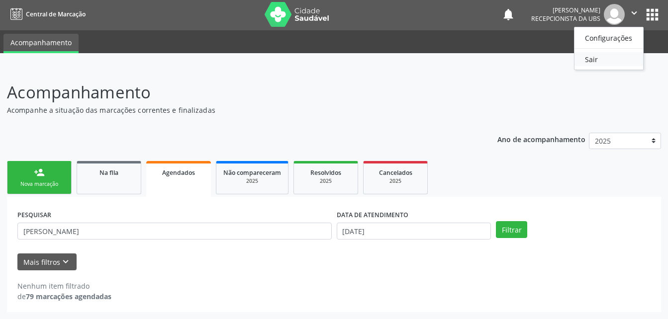
click at [613, 61] on link "Sair" at bounding box center [608, 59] width 69 height 14
